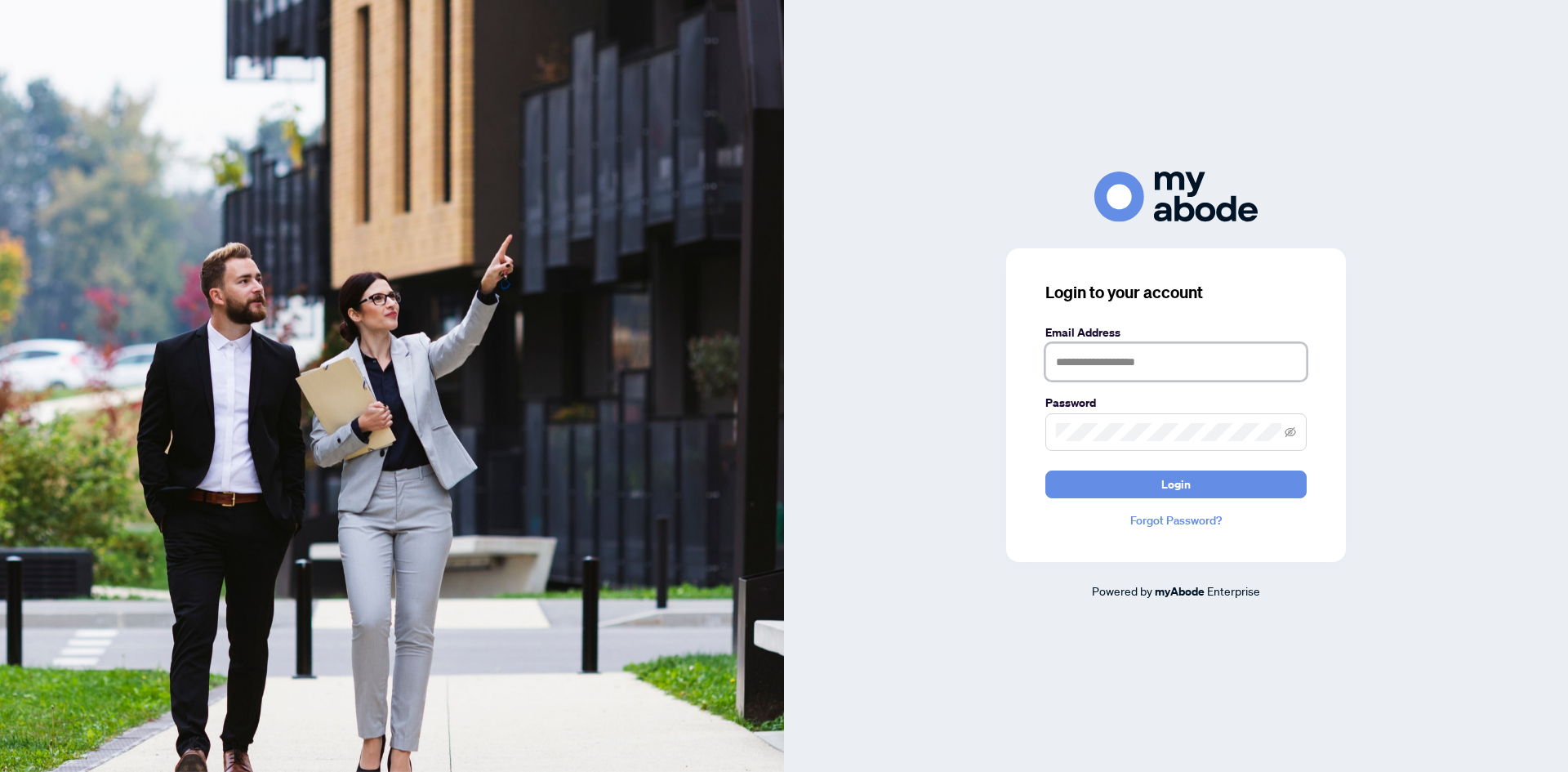
click at [1120, 343] on input "text" at bounding box center [1176, 362] width 261 height 38
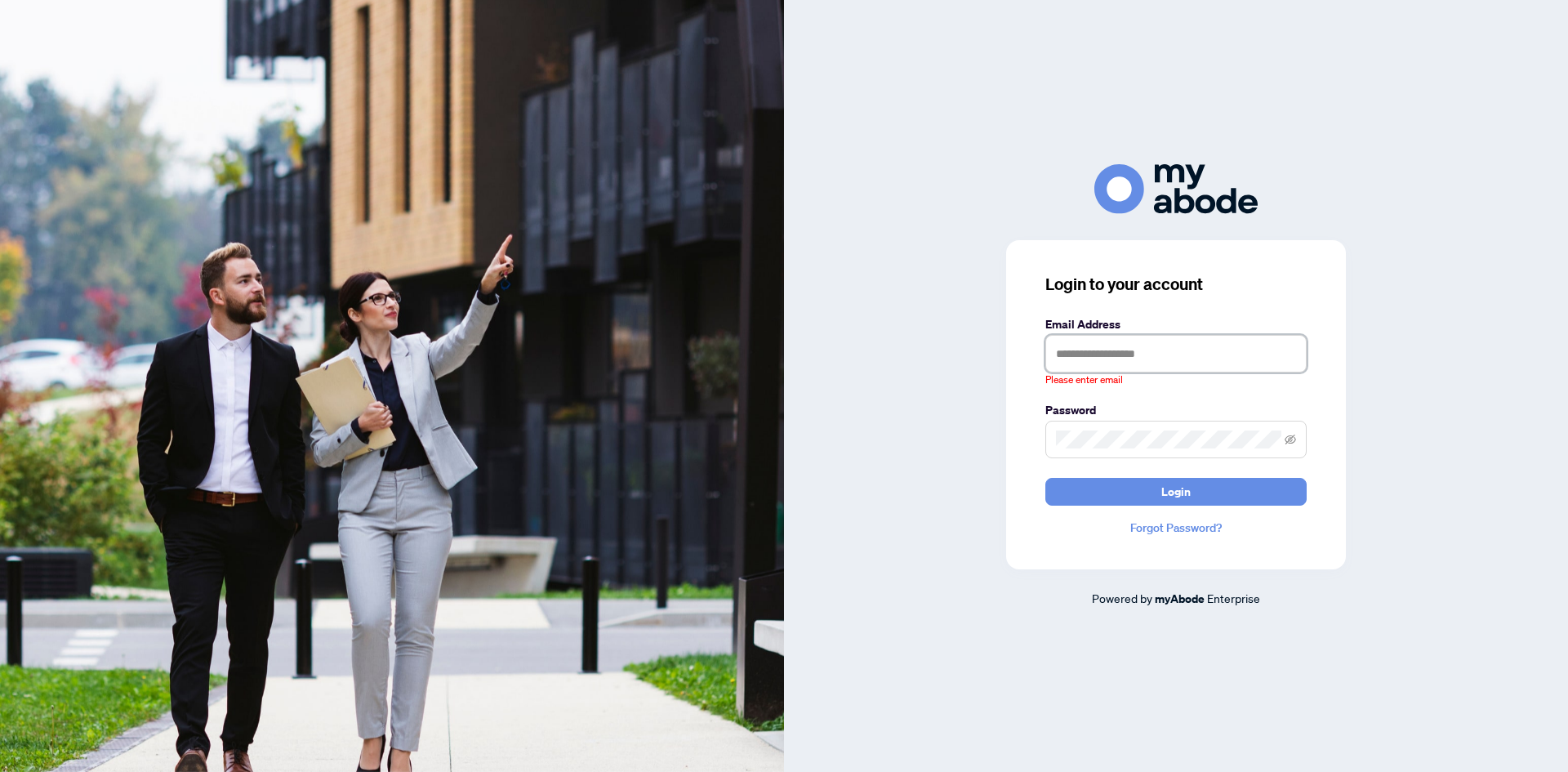
type input "**********"
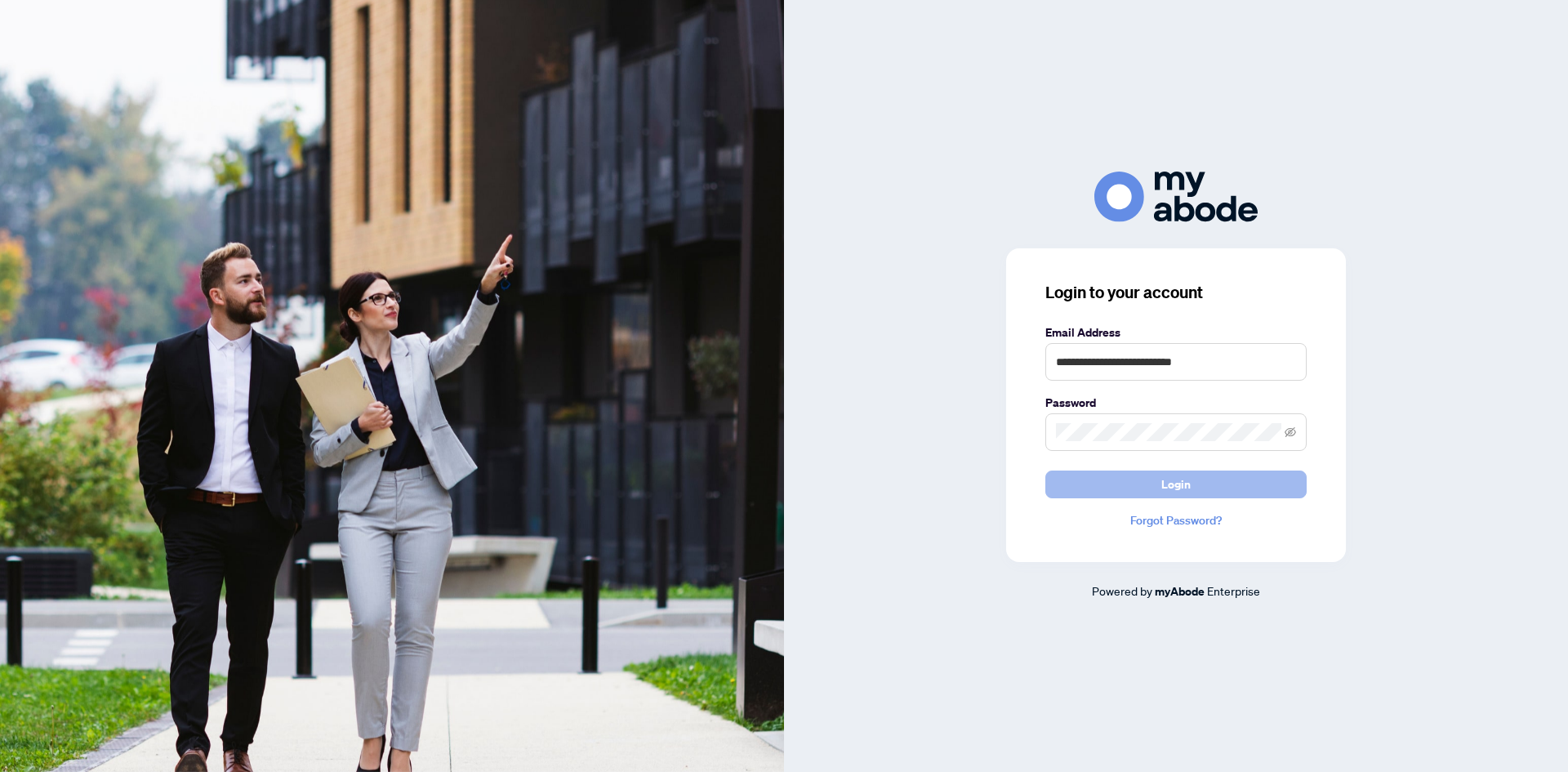
click at [1156, 497] on button "Login" at bounding box center [1176, 484] width 261 height 28
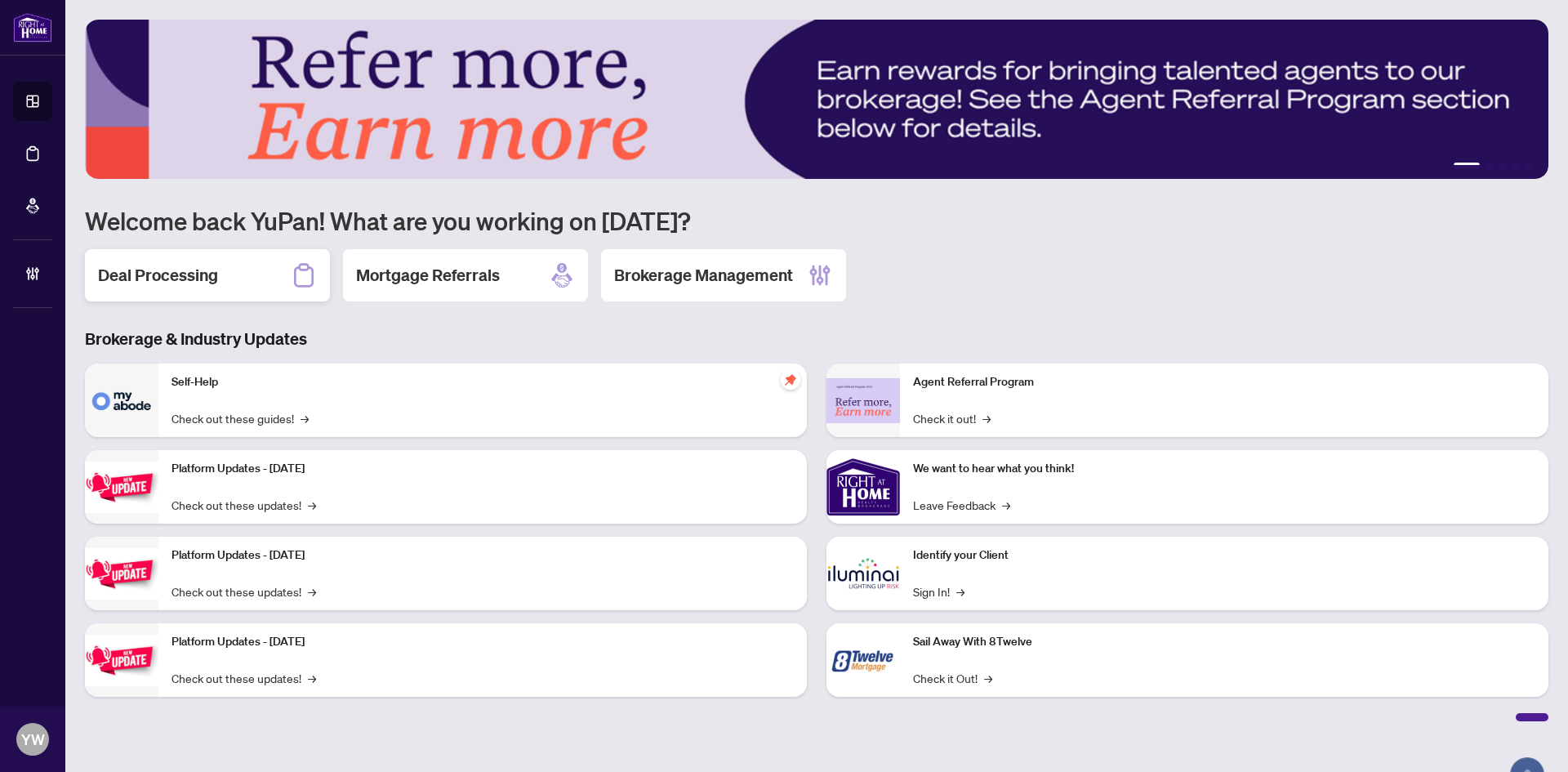
click at [174, 295] on div "Deal Processing" at bounding box center [207, 275] width 245 height 53
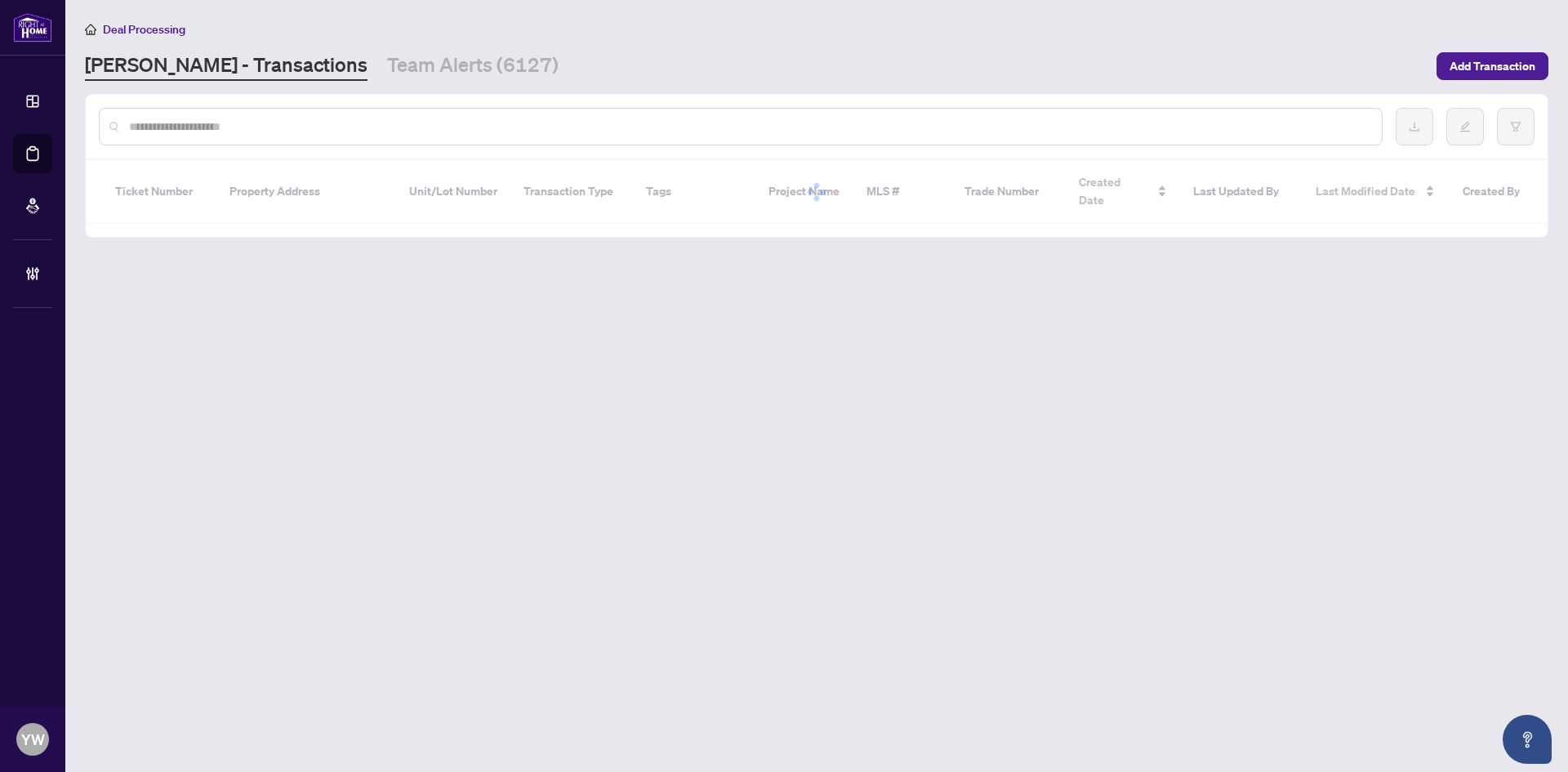
click at [205, 134] on input "text" at bounding box center [749, 127] width 1239 height 18
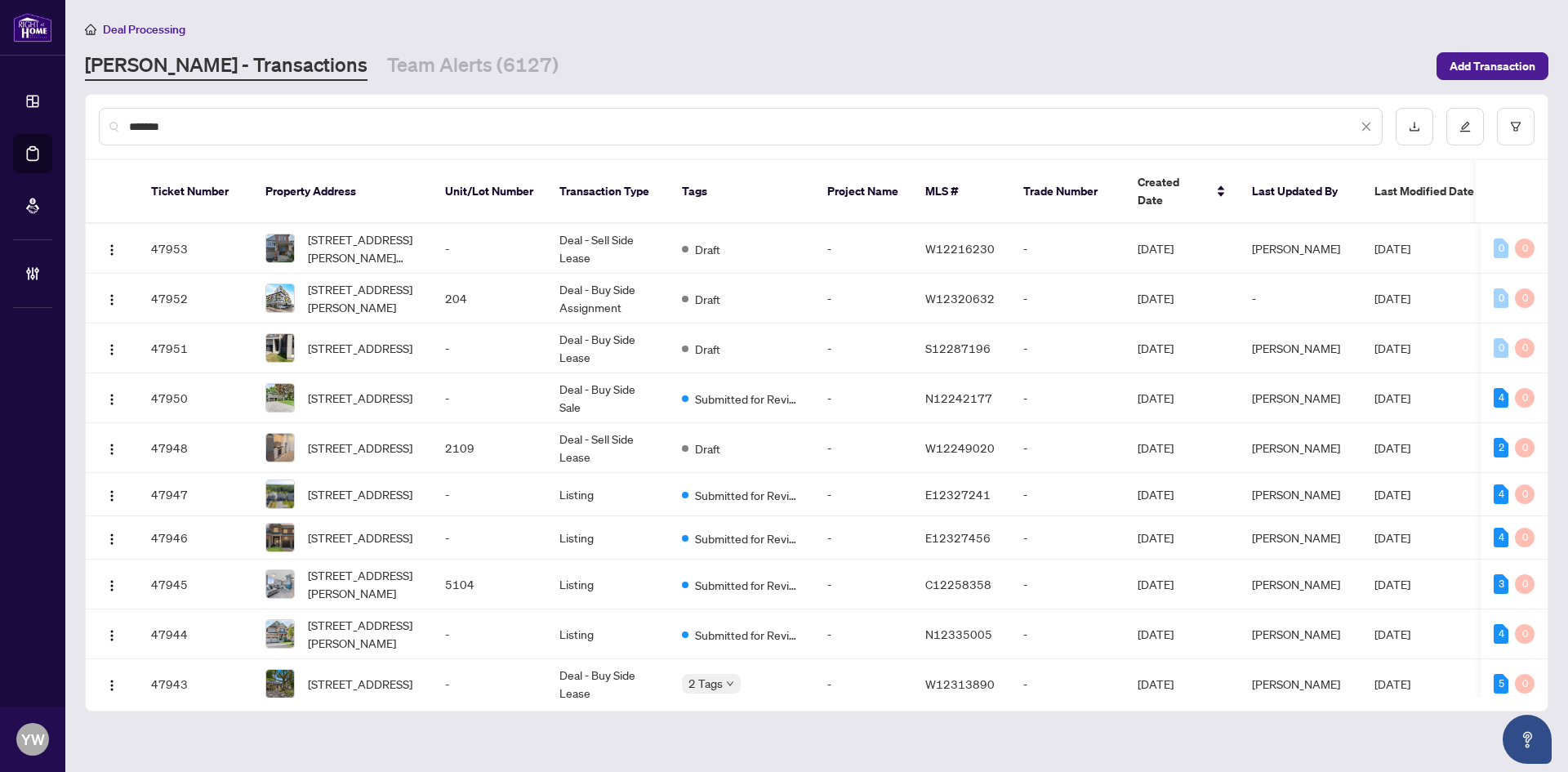
type input "*******"
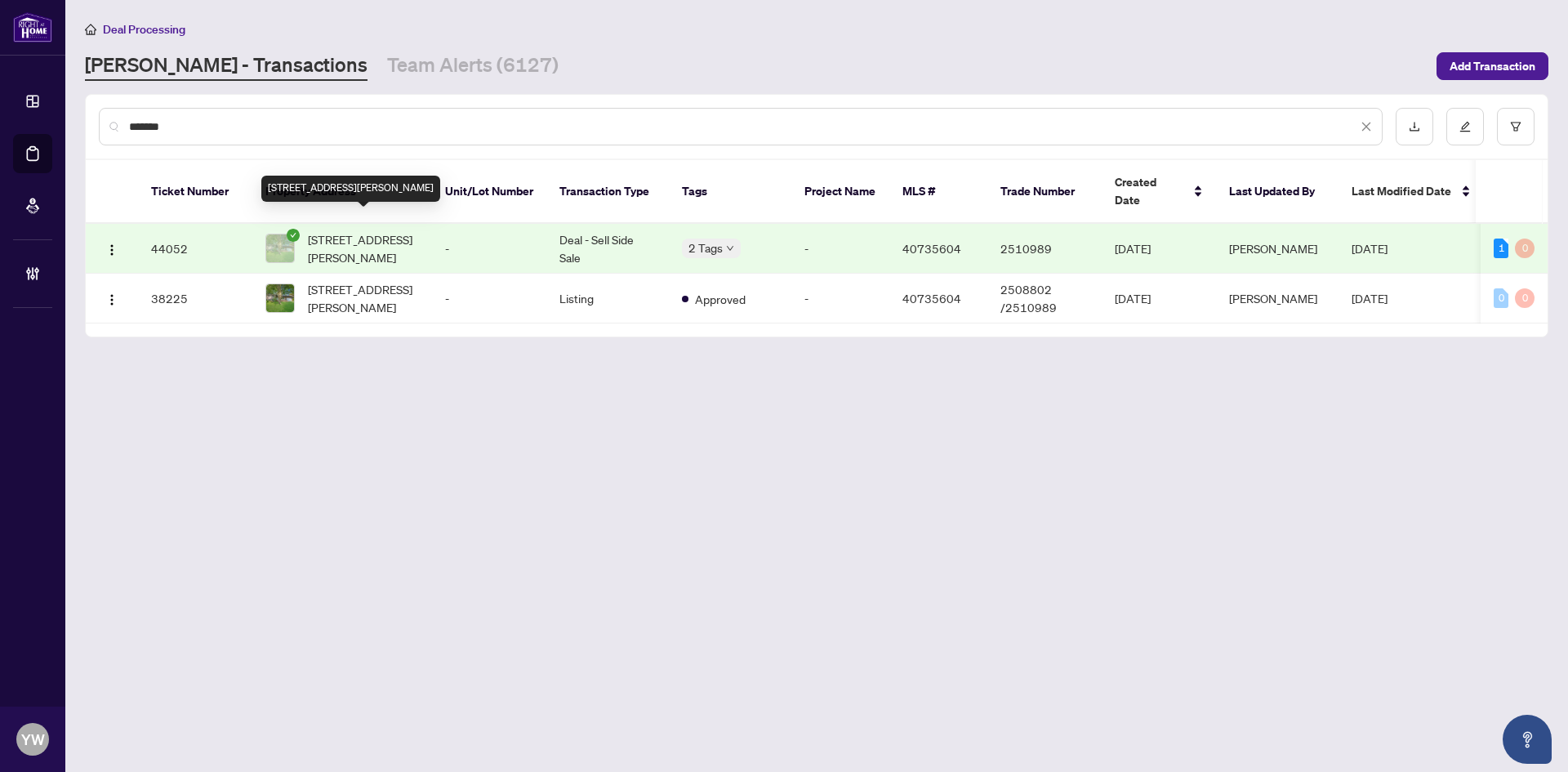
click at [357, 230] on span "[STREET_ADDRESS][PERSON_NAME]" at bounding box center [363, 248] width 111 height 36
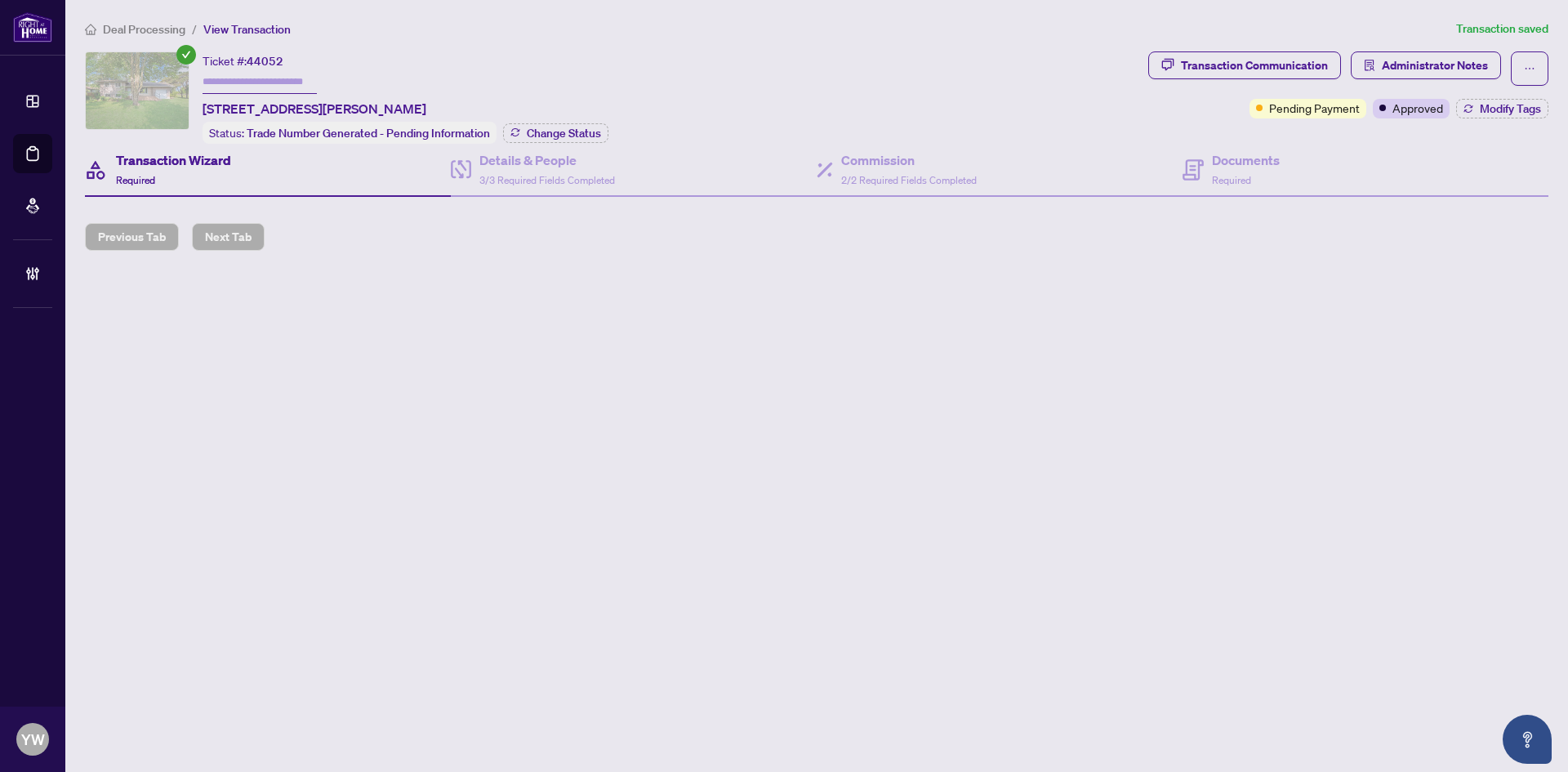
type input "*******"
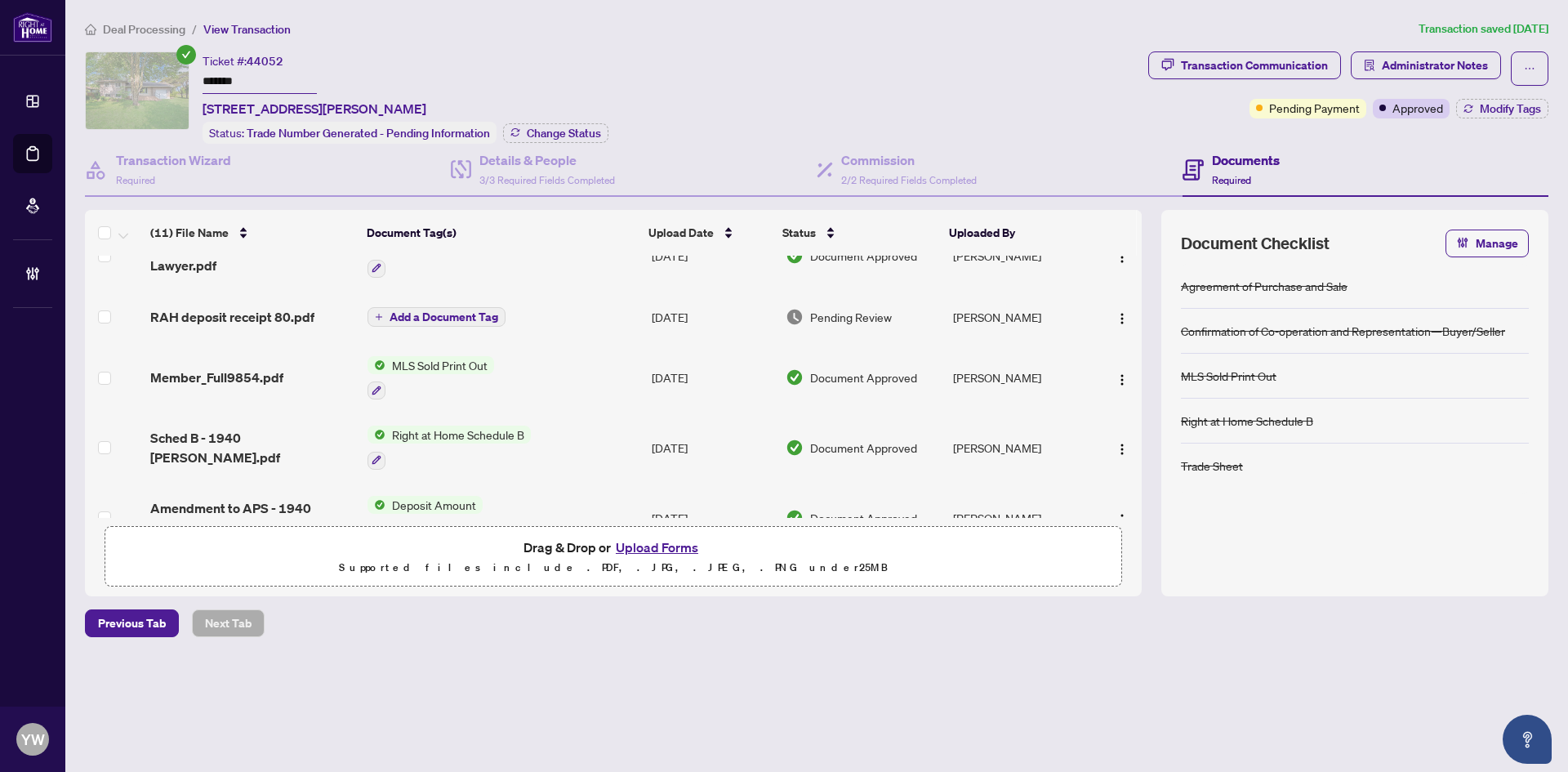
scroll to position [457, 0]
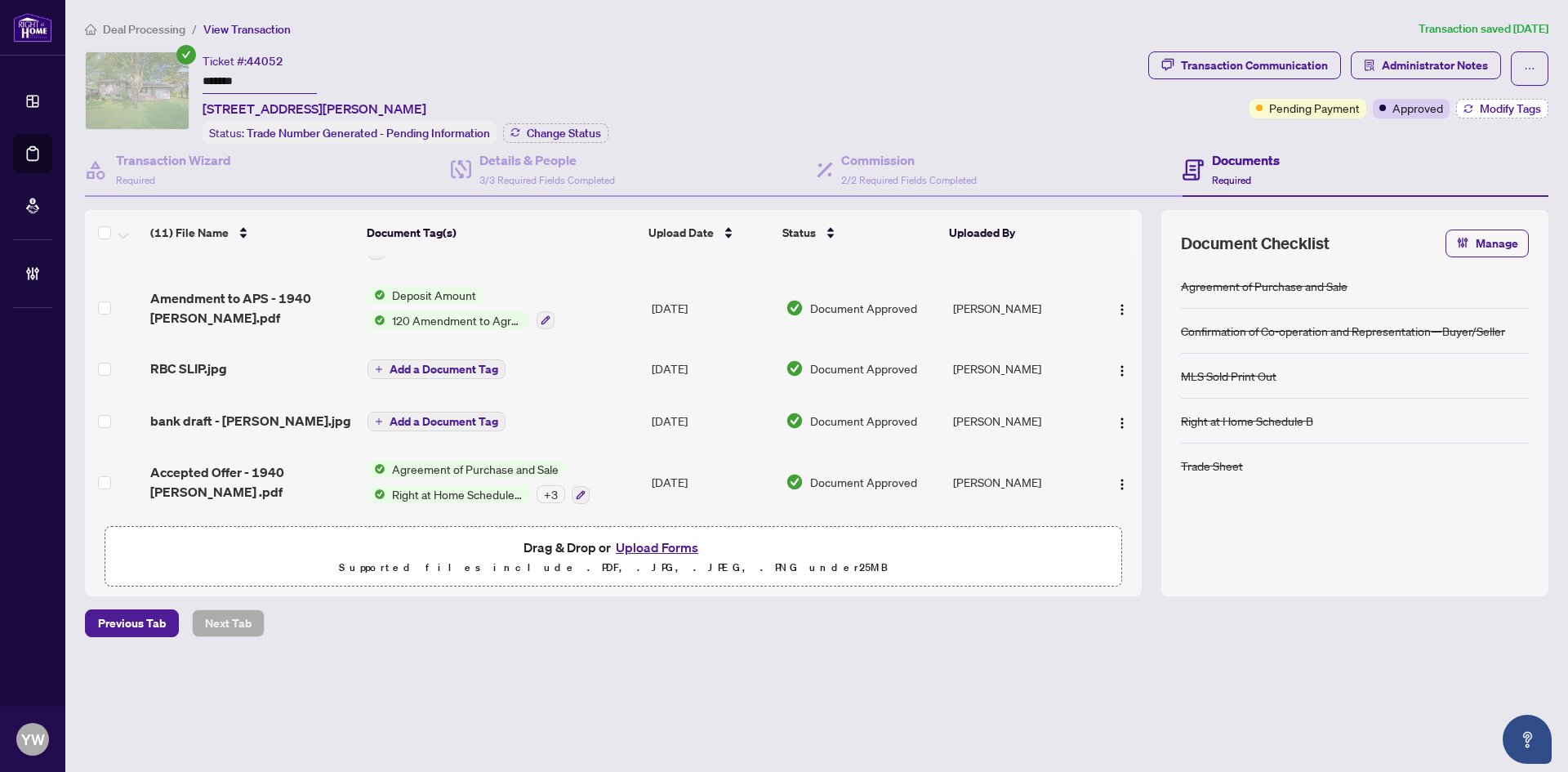
click at [1467, 110] on icon "button" at bounding box center [1469, 109] width 10 height 10
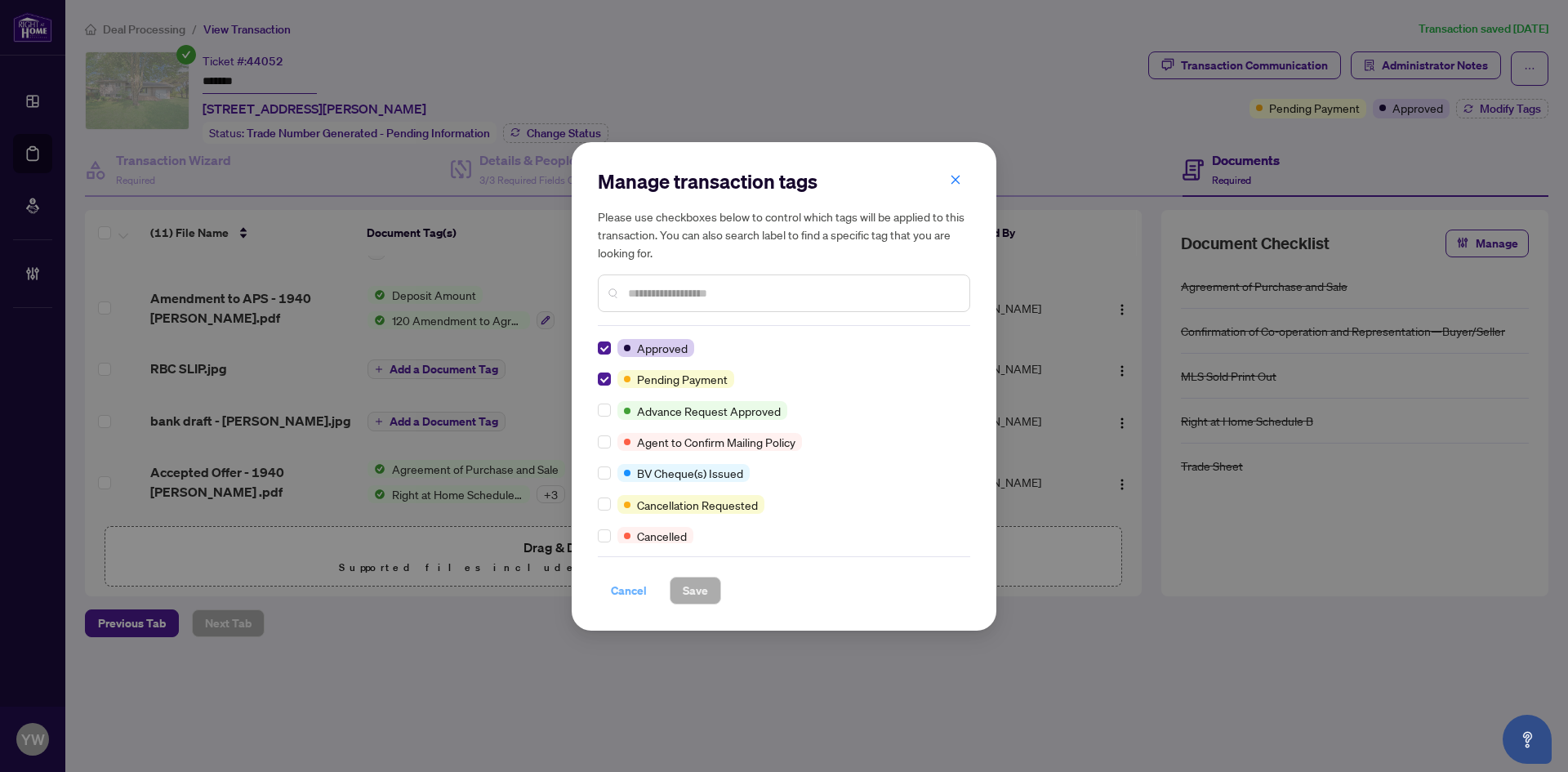
click at [634, 591] on span "Cancel" at bounding box center [629, 591] width 36 height 26
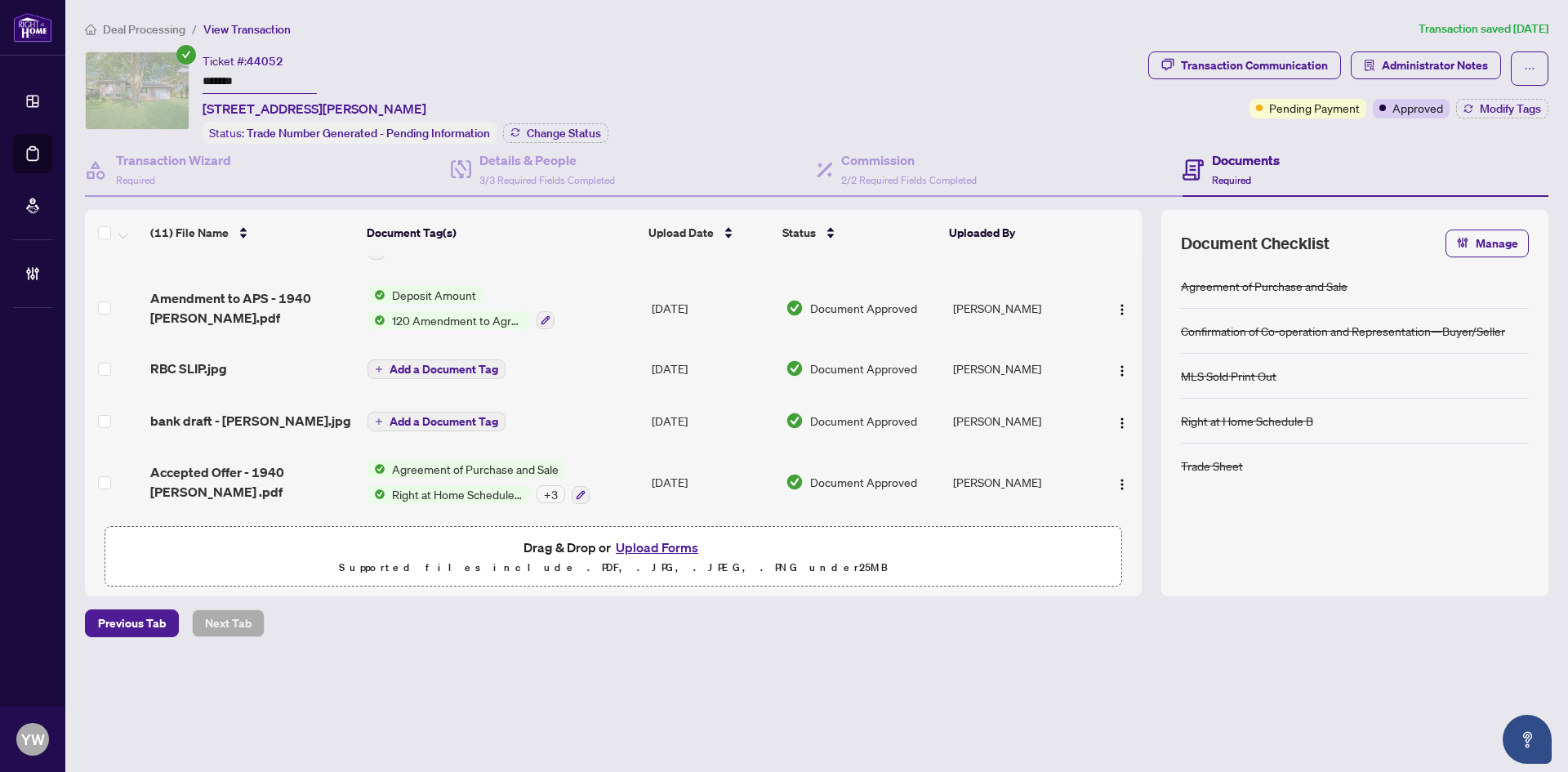
click at [197, 358] on span "RBC SLIP.jpg" at bounding box center [188, 368] width 76 height 20
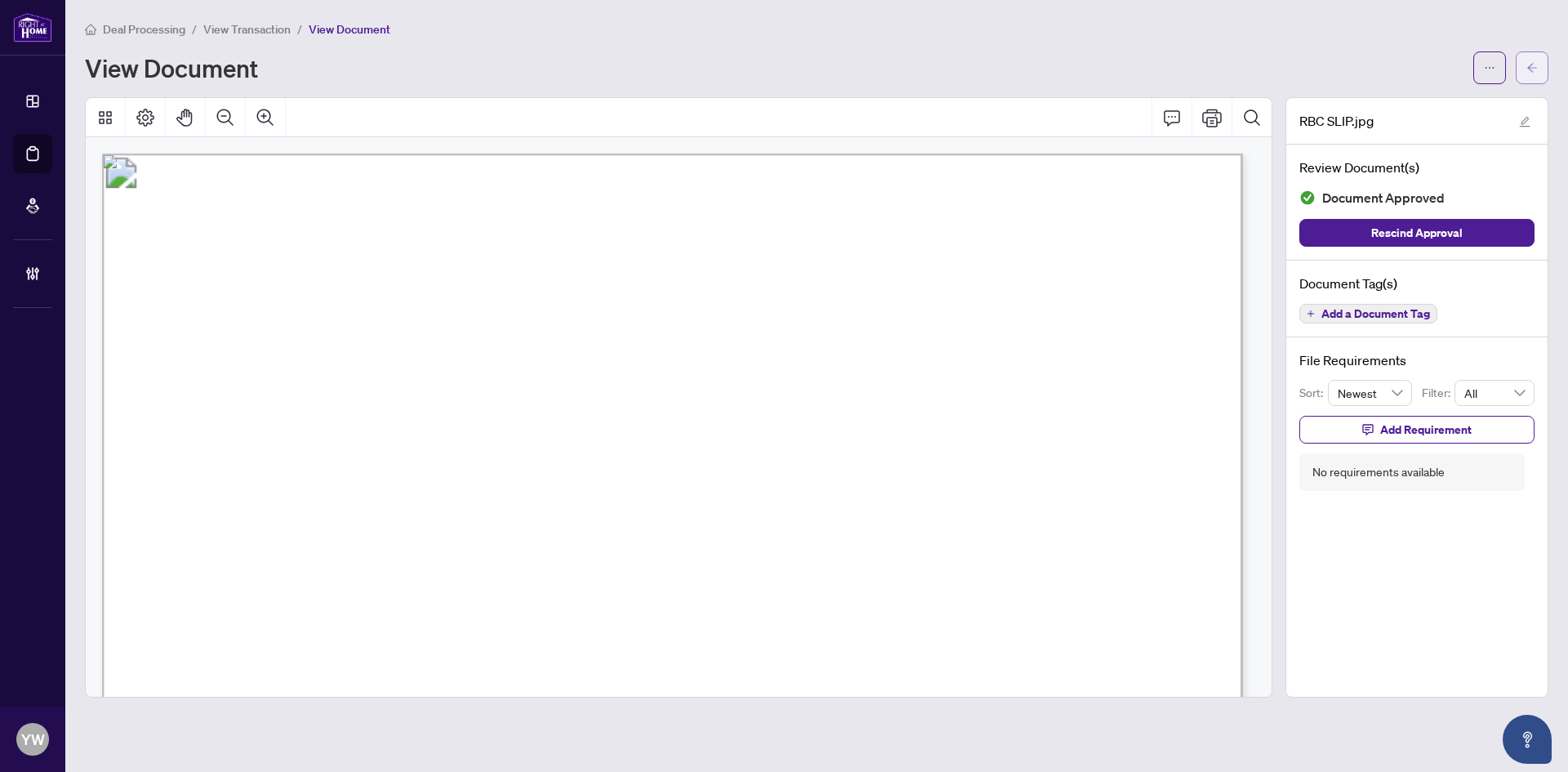
click at [1541, 68] on button "button" at bounding box center [1532, 68] width 33 height 33
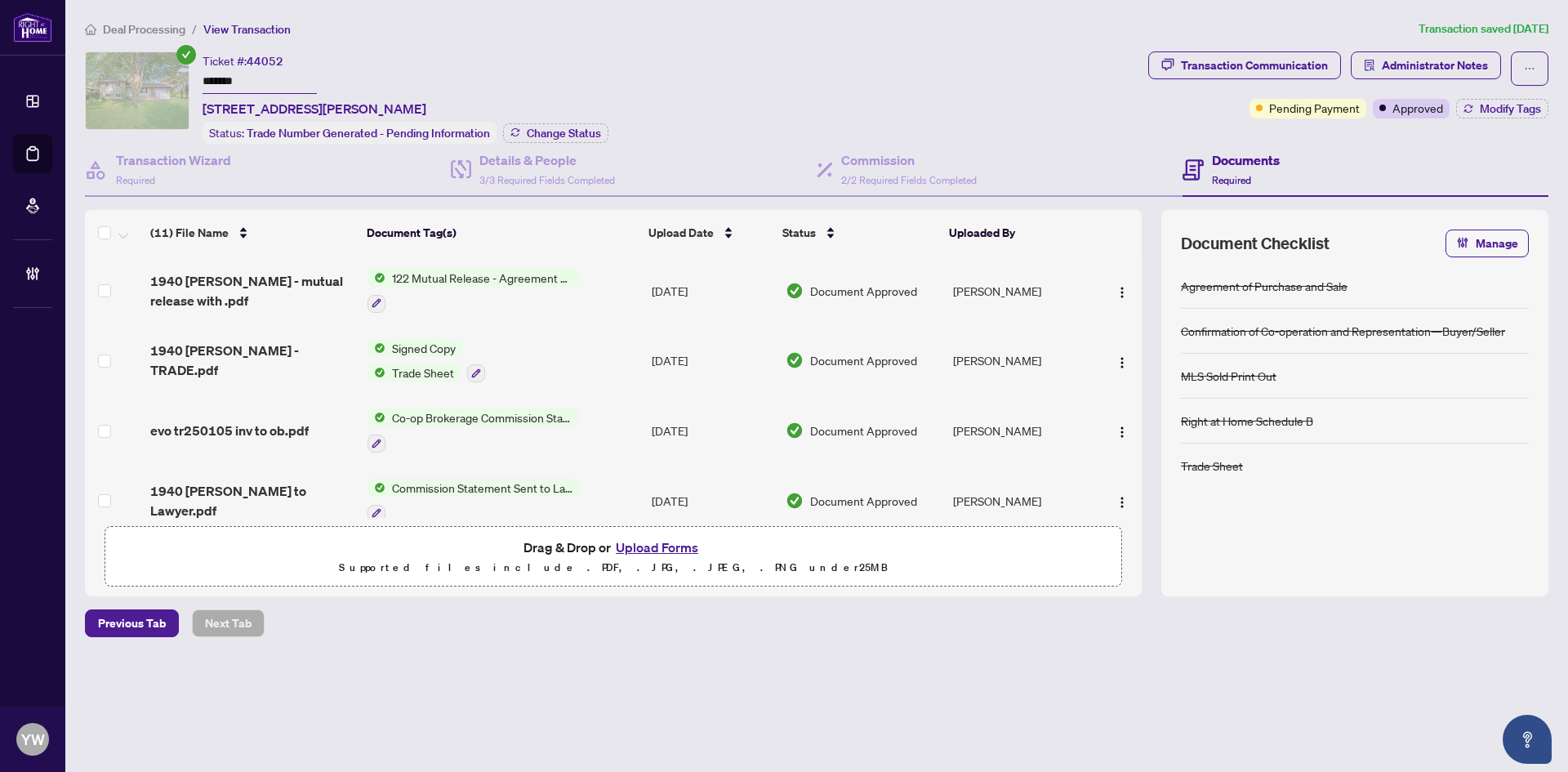
click at [127, 33] on span "Deal Processing" at bounding box center [144, 30] width 82 height 15
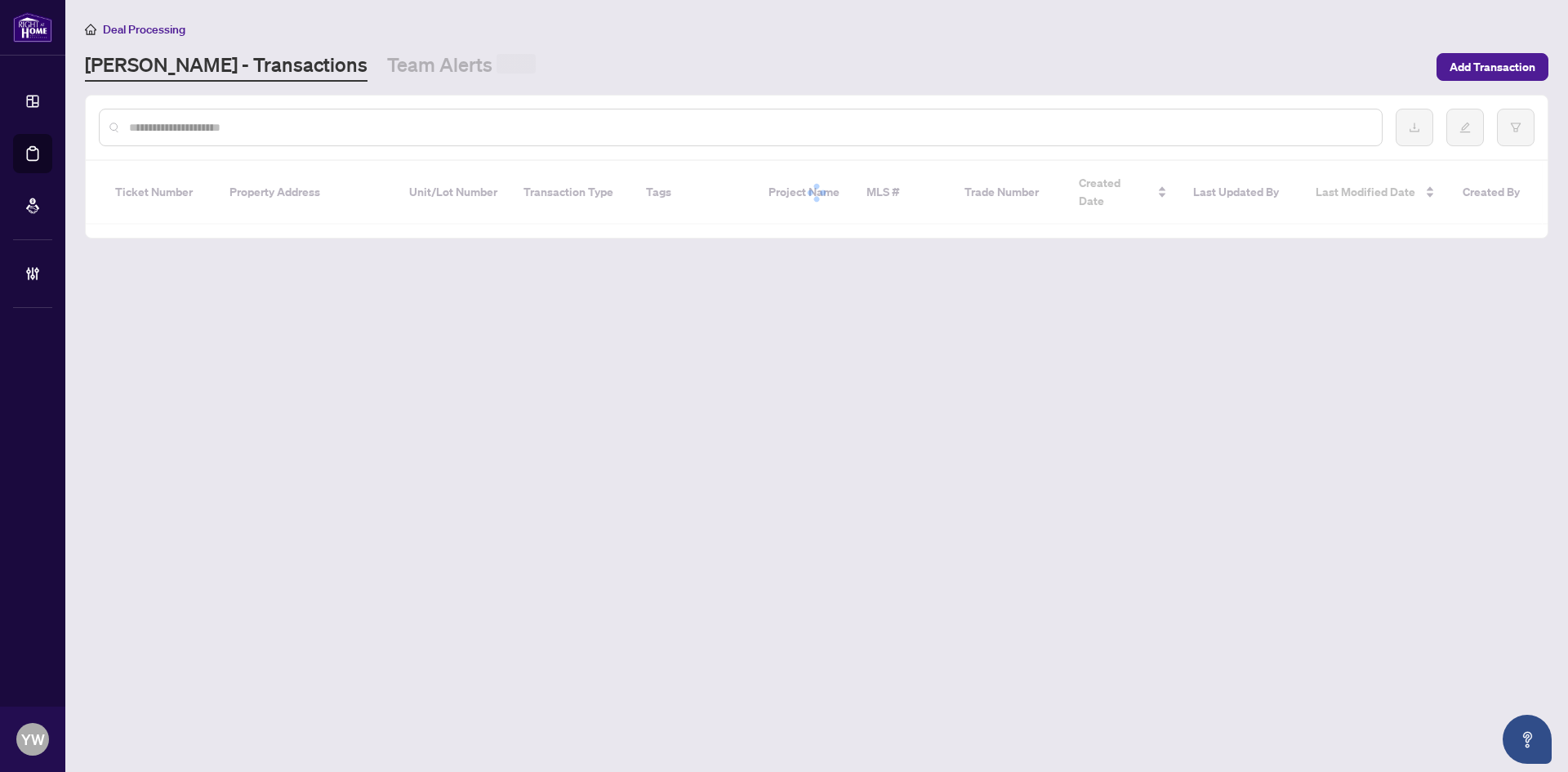
click at [142, 126] on input "text" at bounding box center [749, 127] width 1239 height 18
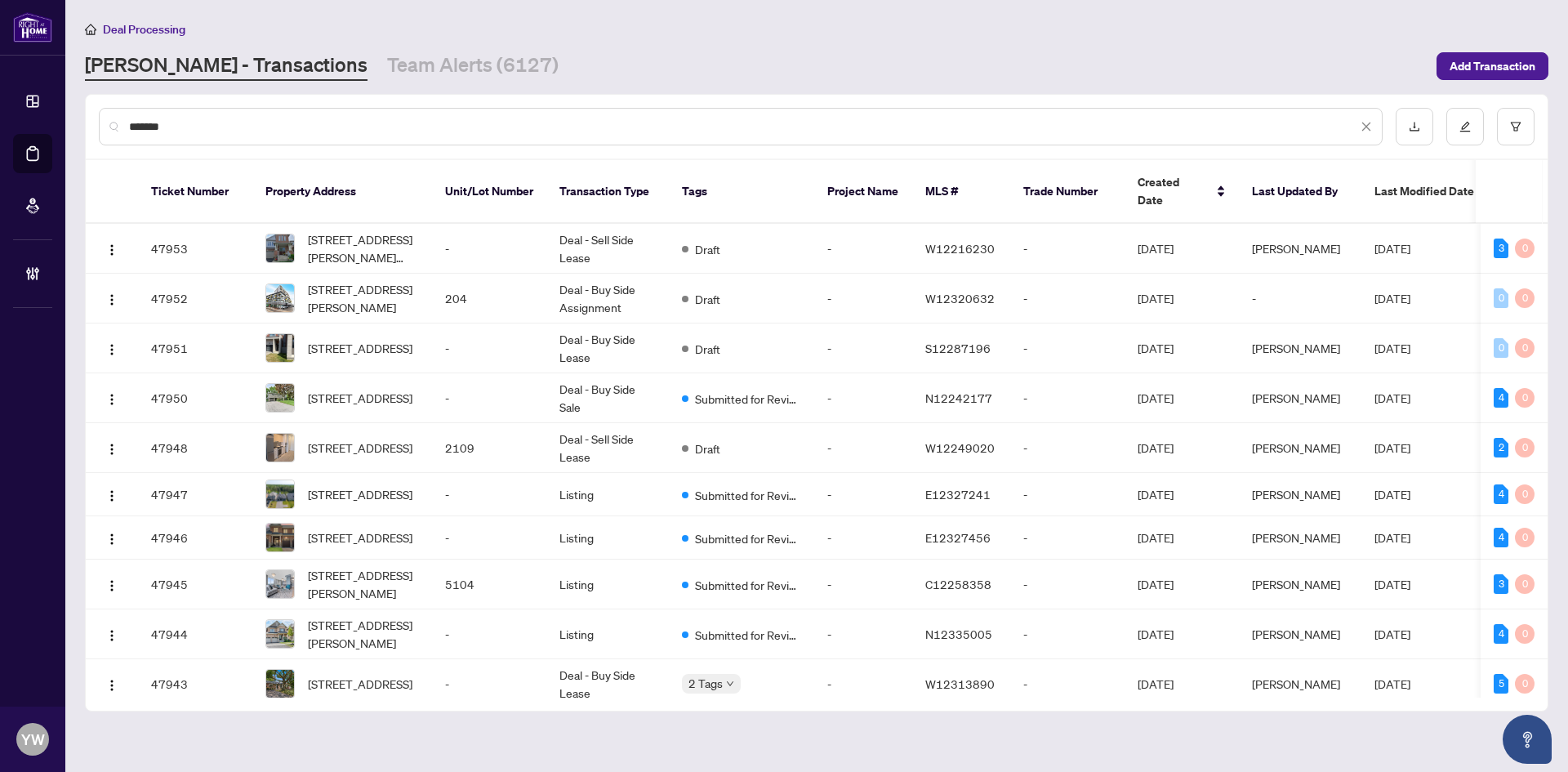
type input "*******"
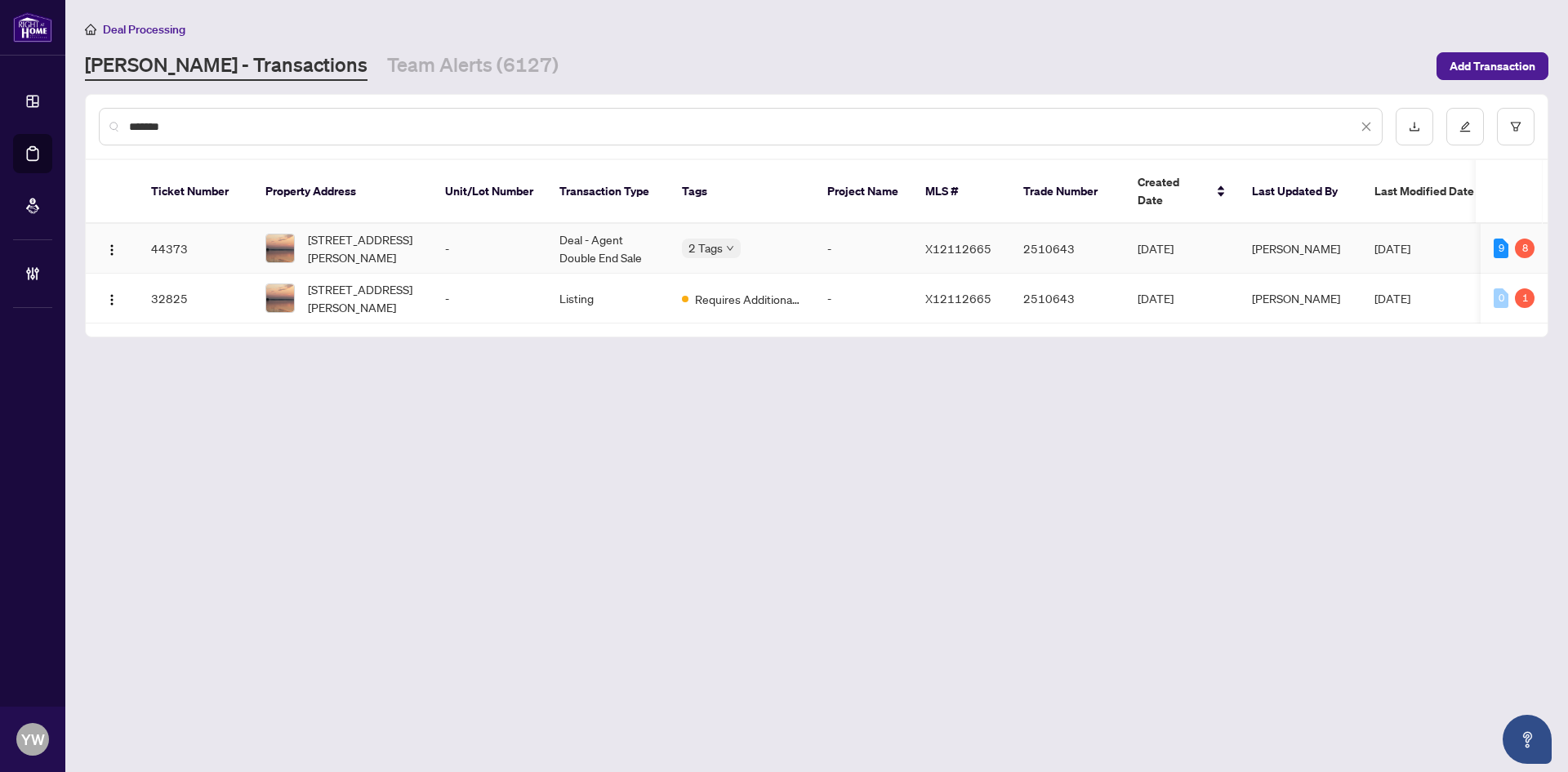
click at [374, 233] on span "[STREET_ADDRESS][PERSON_NAME]" at bounding box center [363, 248] width 111 height 36
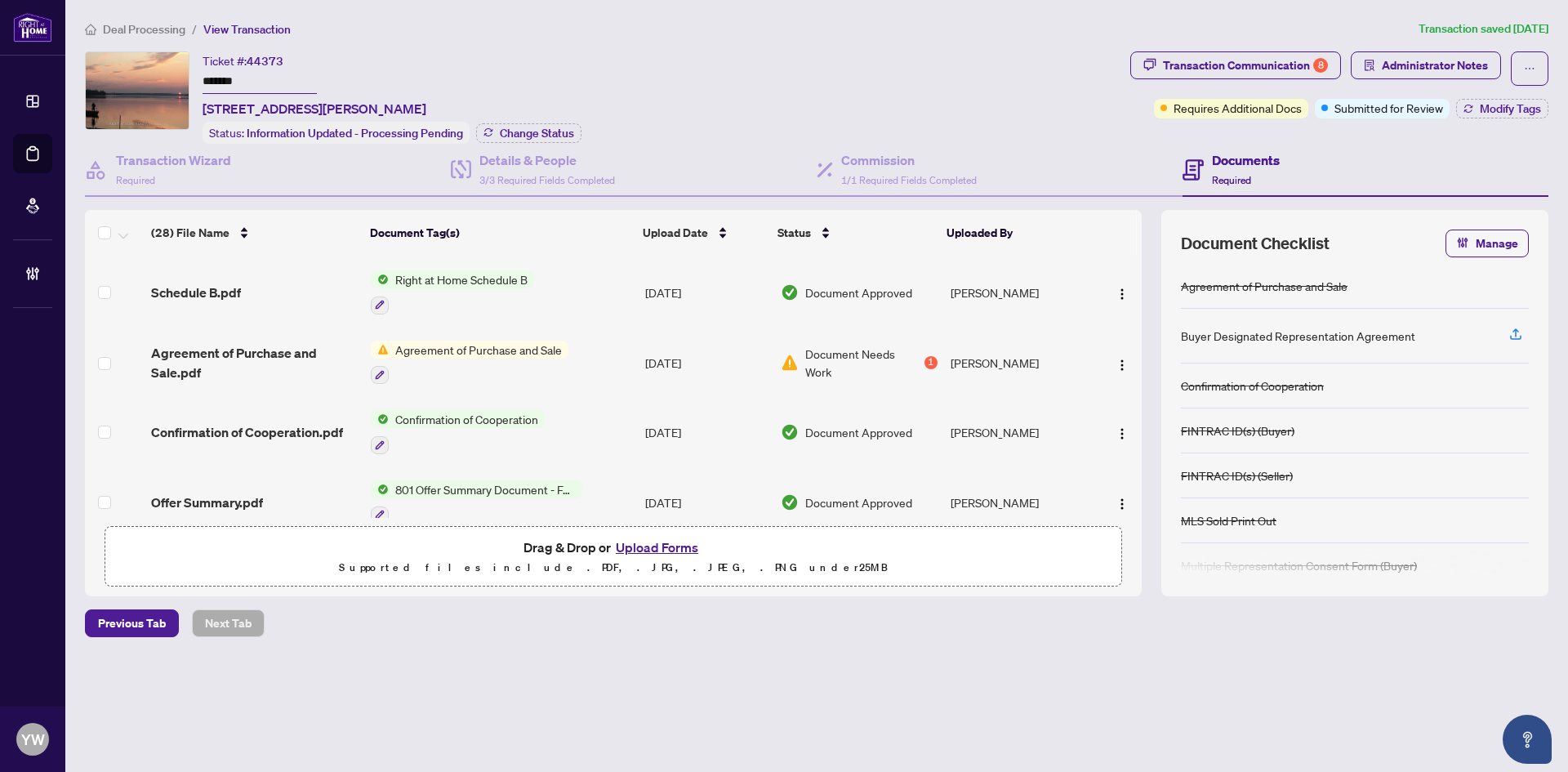
scroll to position [868, 0]
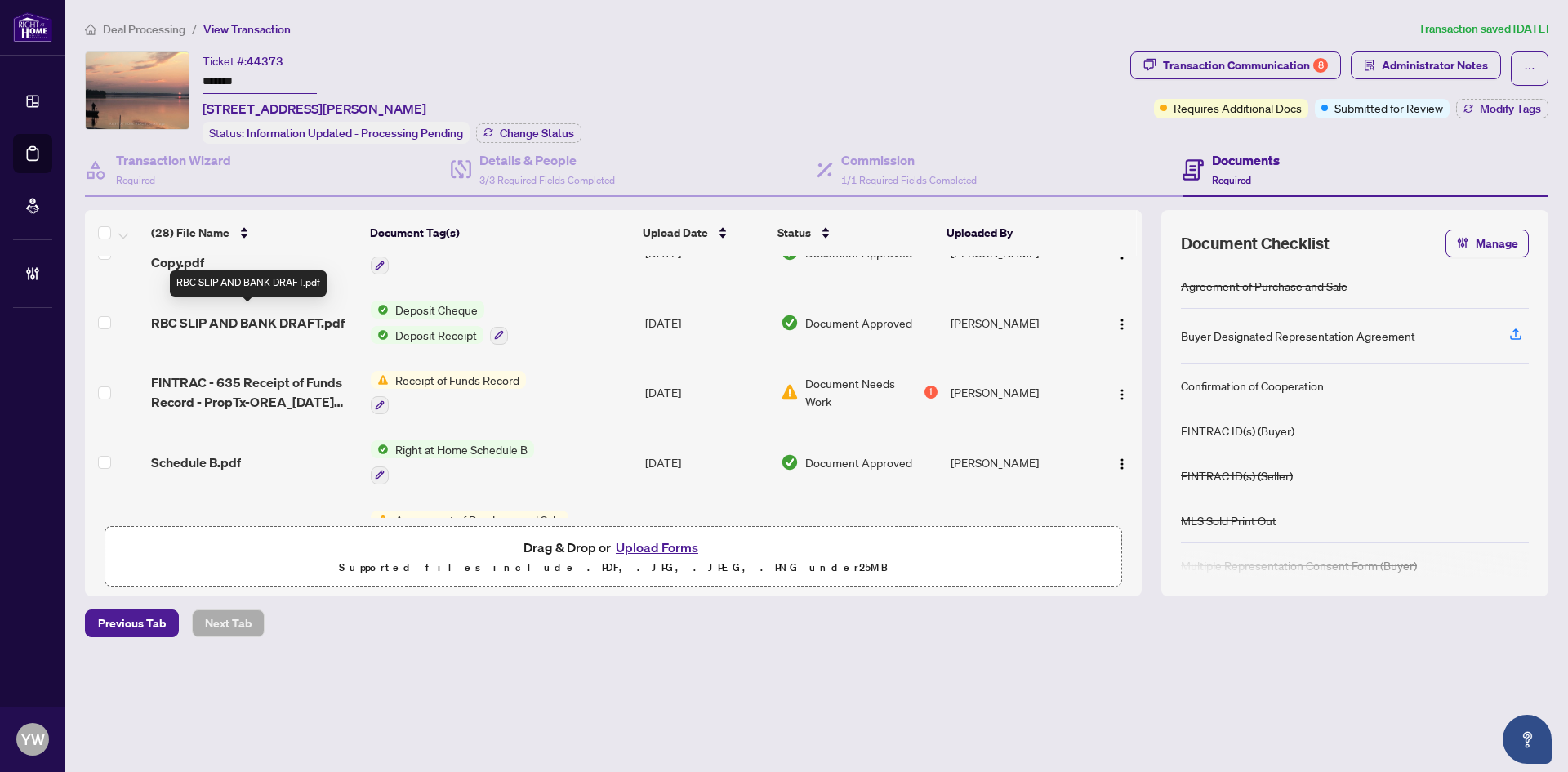
click at [303, 313] on span "RBC SLIP AND BANK DRAFT.pdf" at bounding box center [248, 323] width 194 height 20
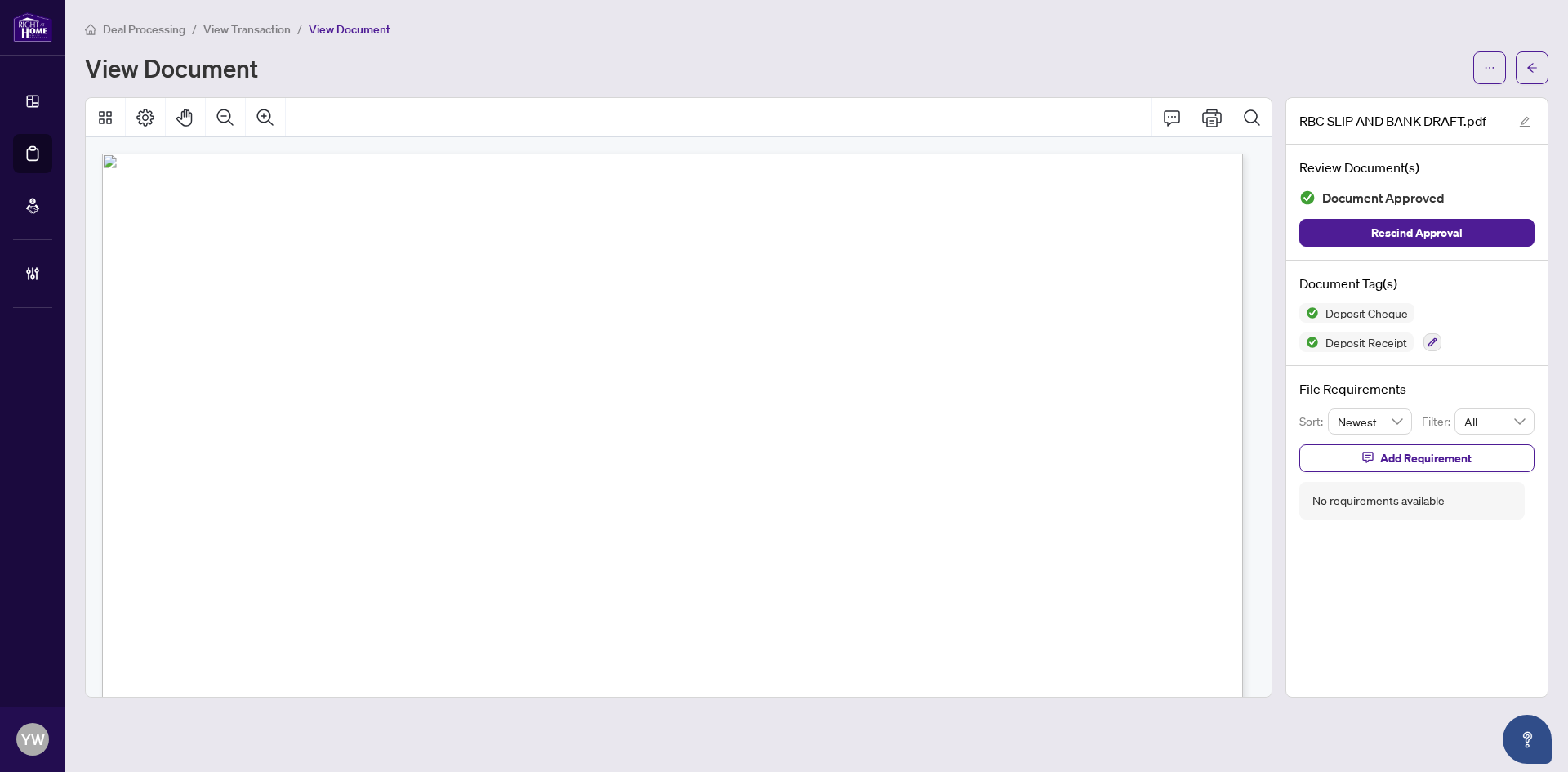
click at [1533, 72] on icon "arrow-left" at bounding box center [1532, 68] width 12 height 12
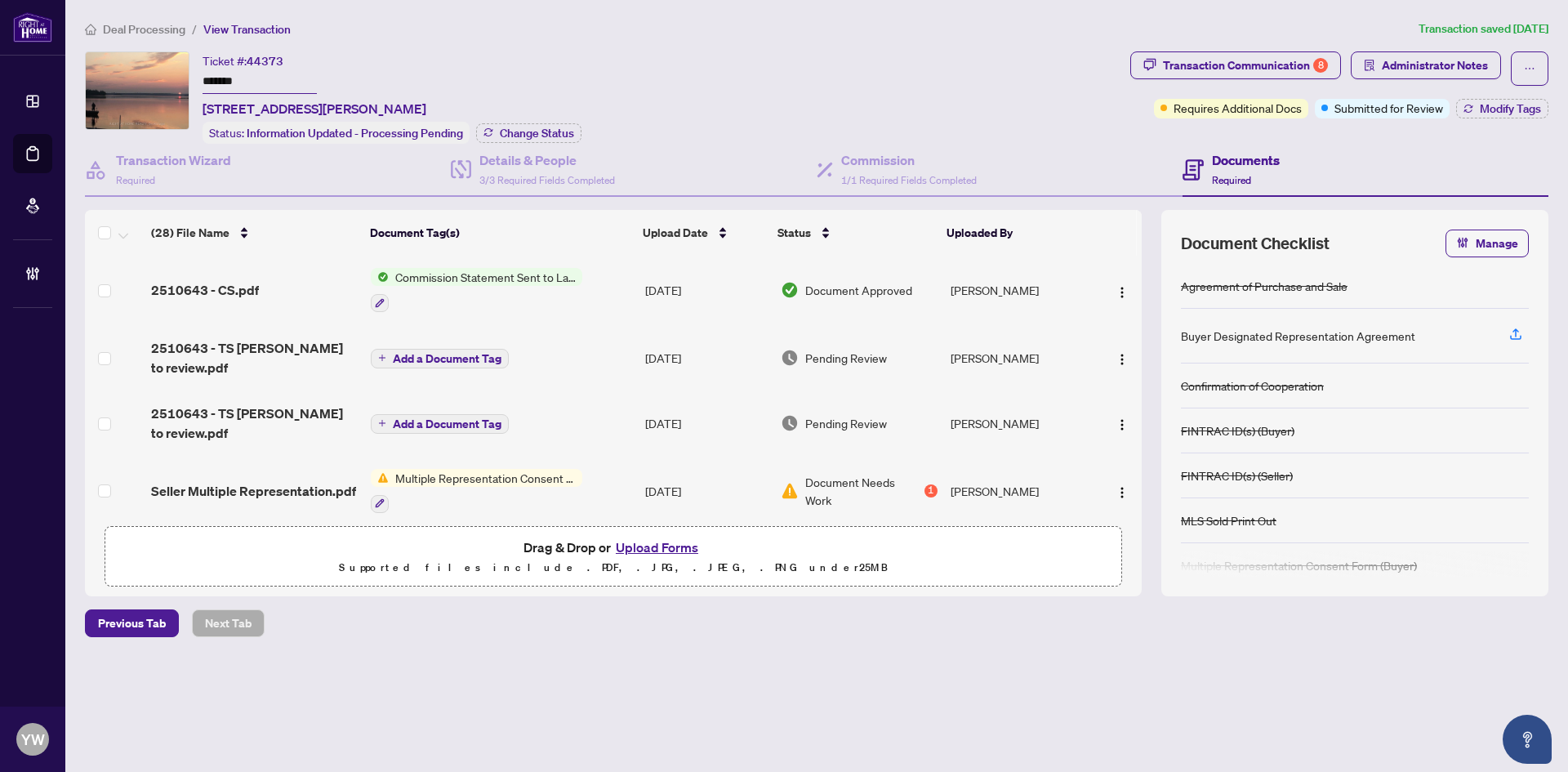
scroll to position [735, 0]
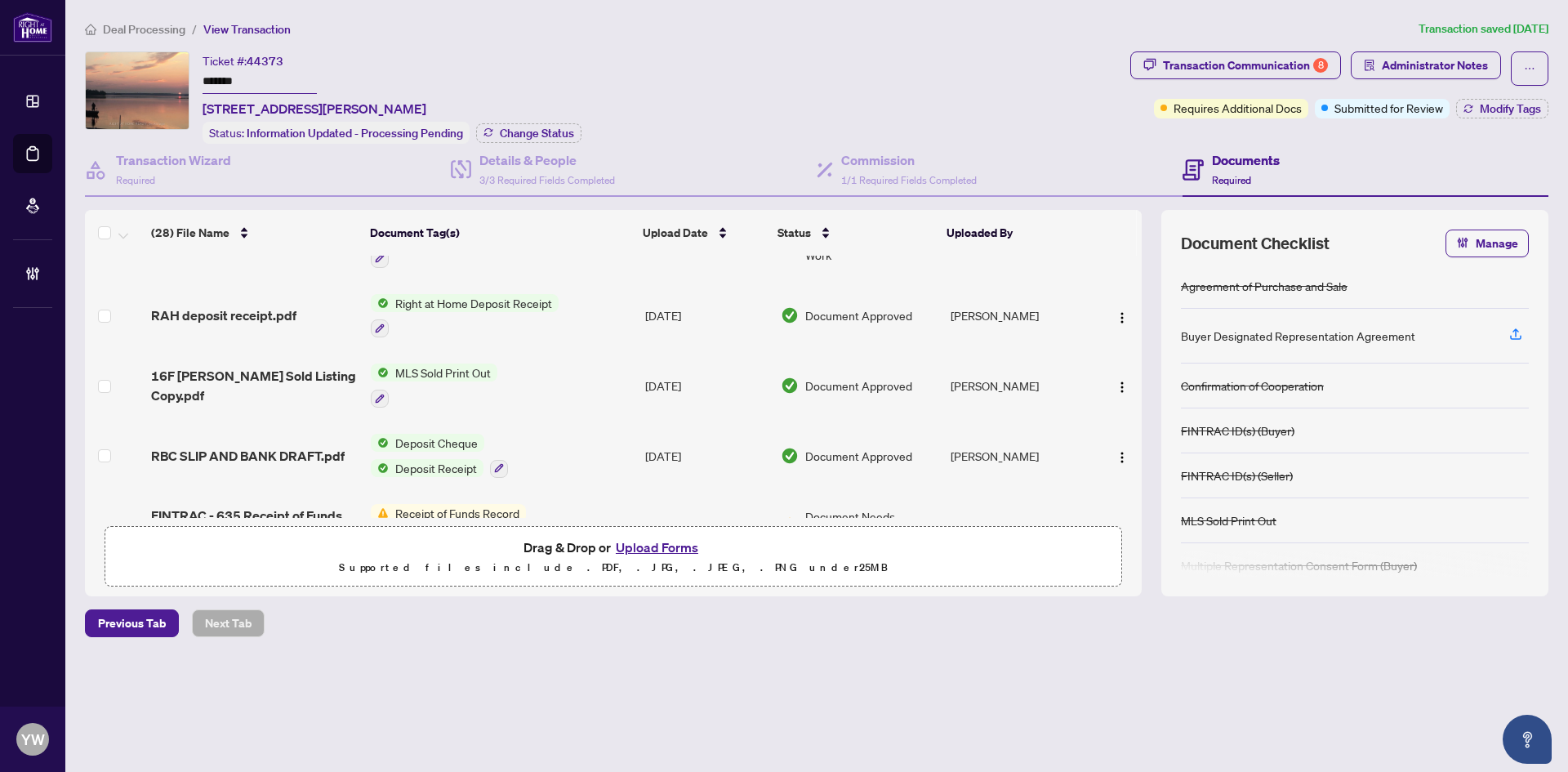
click at [310, 451] on span "RBC SLIP AND BANK DRAFT.pdf" at bounding box center [248, 456] width 194 height 20
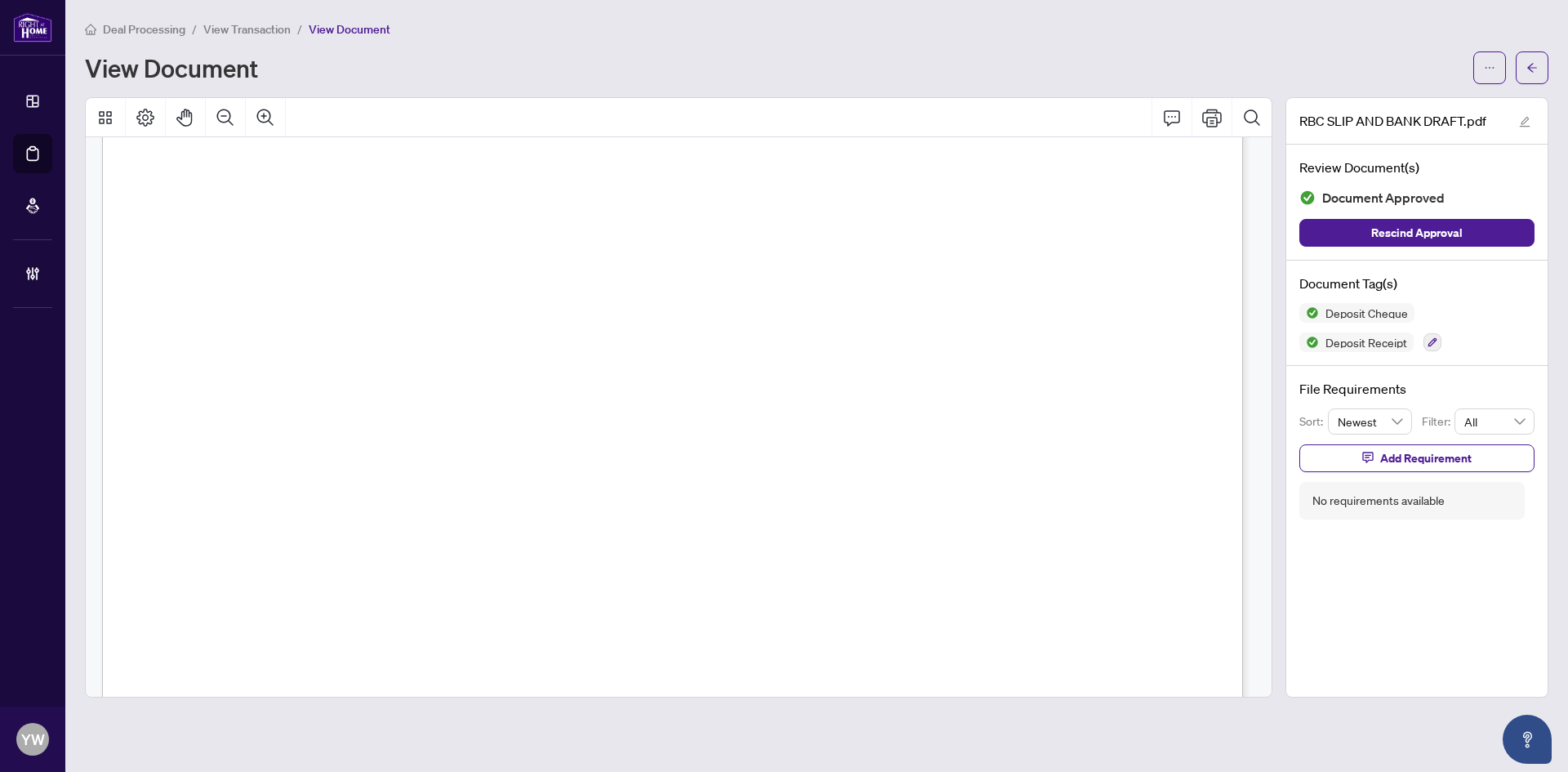
scroll to position [980, 0]
drag, startPoint x: 1537, startPoint y: 71, endPoint x: 1365, endPoint y: 4, distance: 184.6
click at [1535, 72] on icon "arrow-left" at bounding box center [1532, 68] width 12 height 12
